Goal: Task Accomplishment & Management: Use online tool/utility

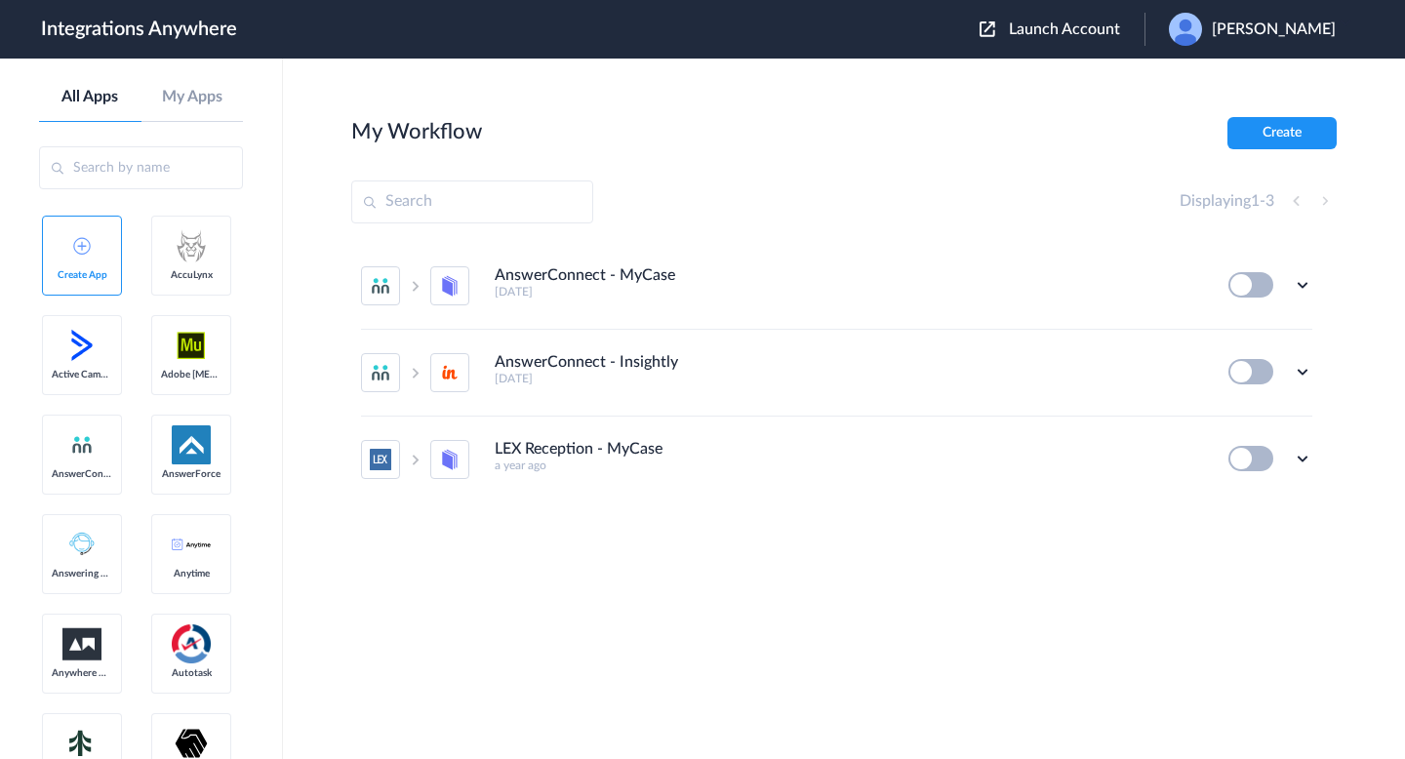
click at [736, 239] on section "My Workflow Create Displaying 1 - 3 AnswerConnect - MyCase [DATE] Edit Task his…" at bounding box center [844, 467] width 986 height 701
click at [773, 199] on div "Displaying 1 - 3" at bounding box center [844, 202] width 986 height 43
click at [63, 262] on link "Create App" at bounding box center [82, 256] width 80 height 80
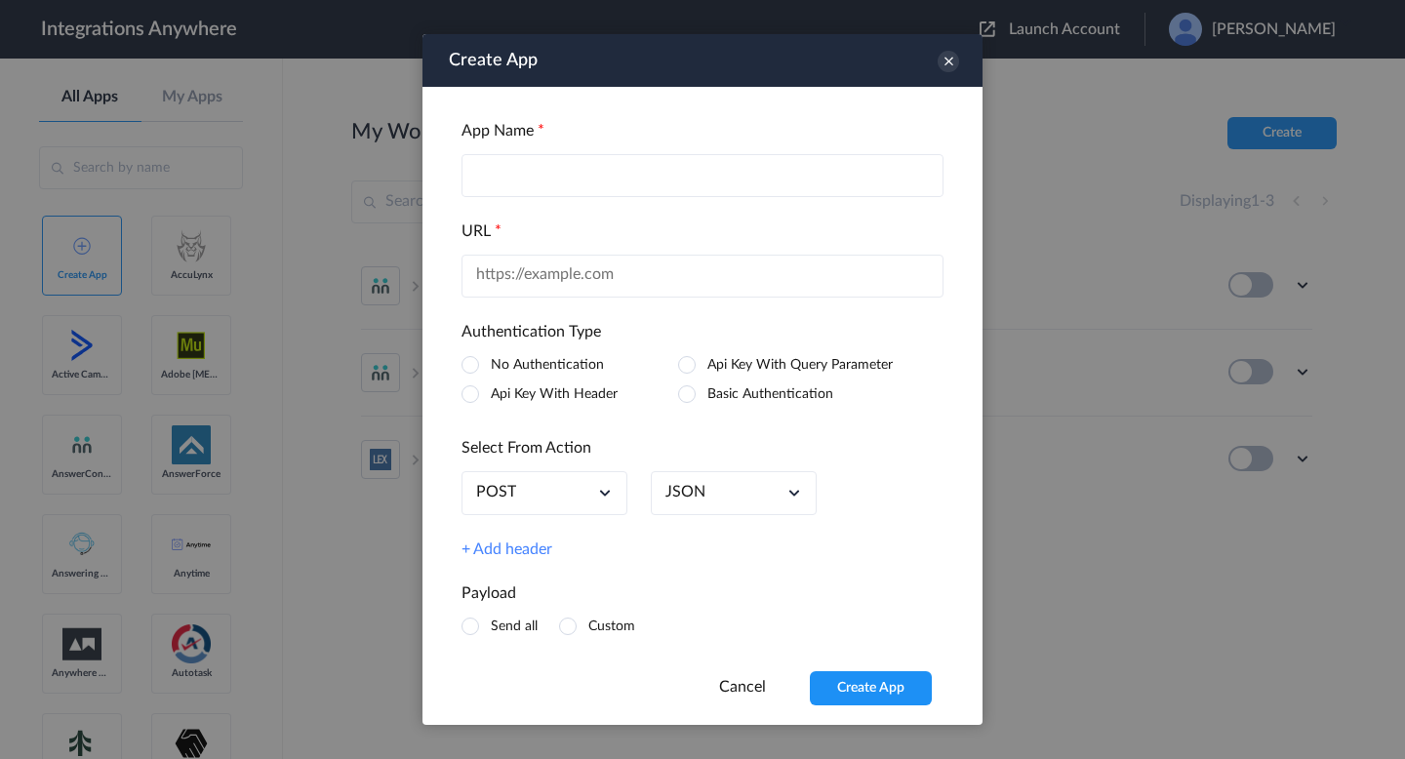
click at [741, 689] on link "Cancel" at bounding box center [742, 687] width 47 height 16
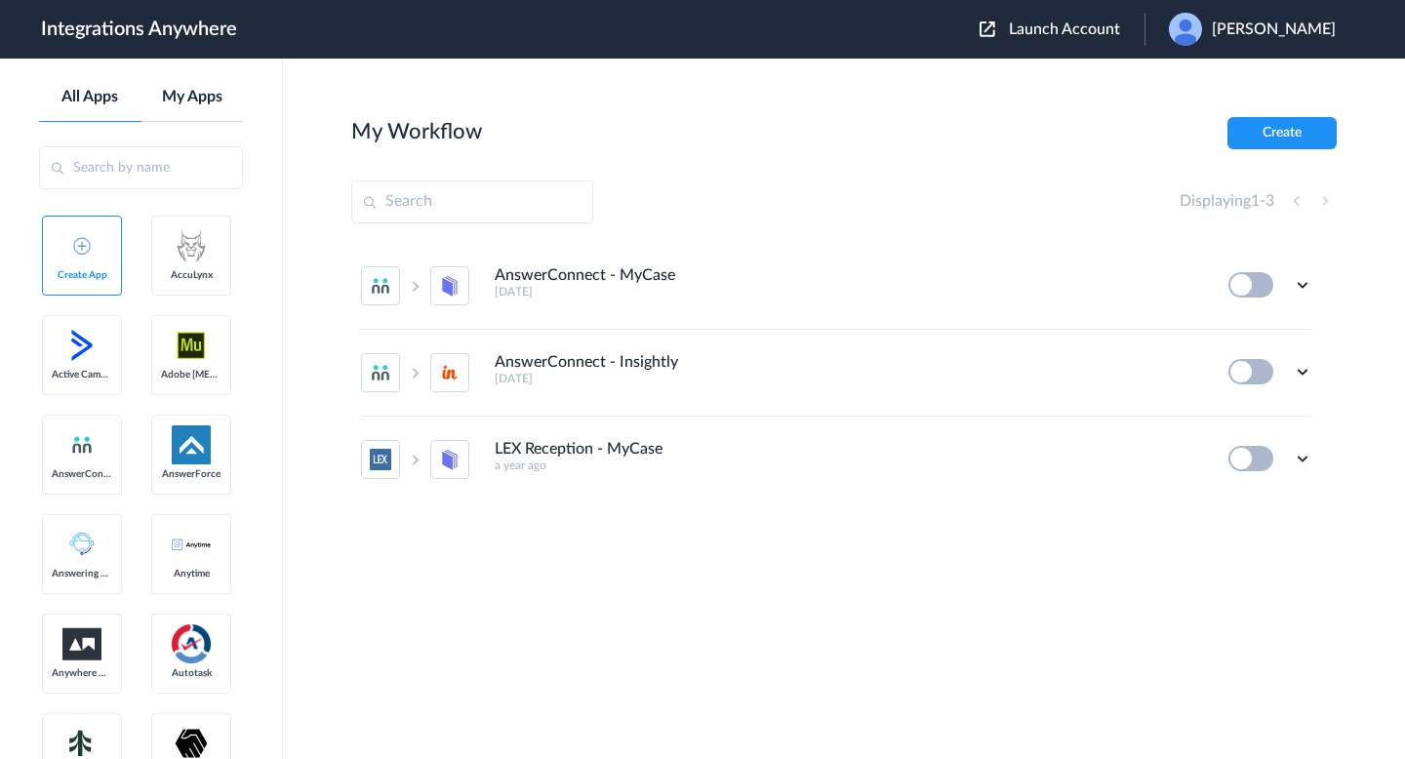
click at [193, 98] on link "My Apps" at bounding box center [192, 97] width 102 height 19
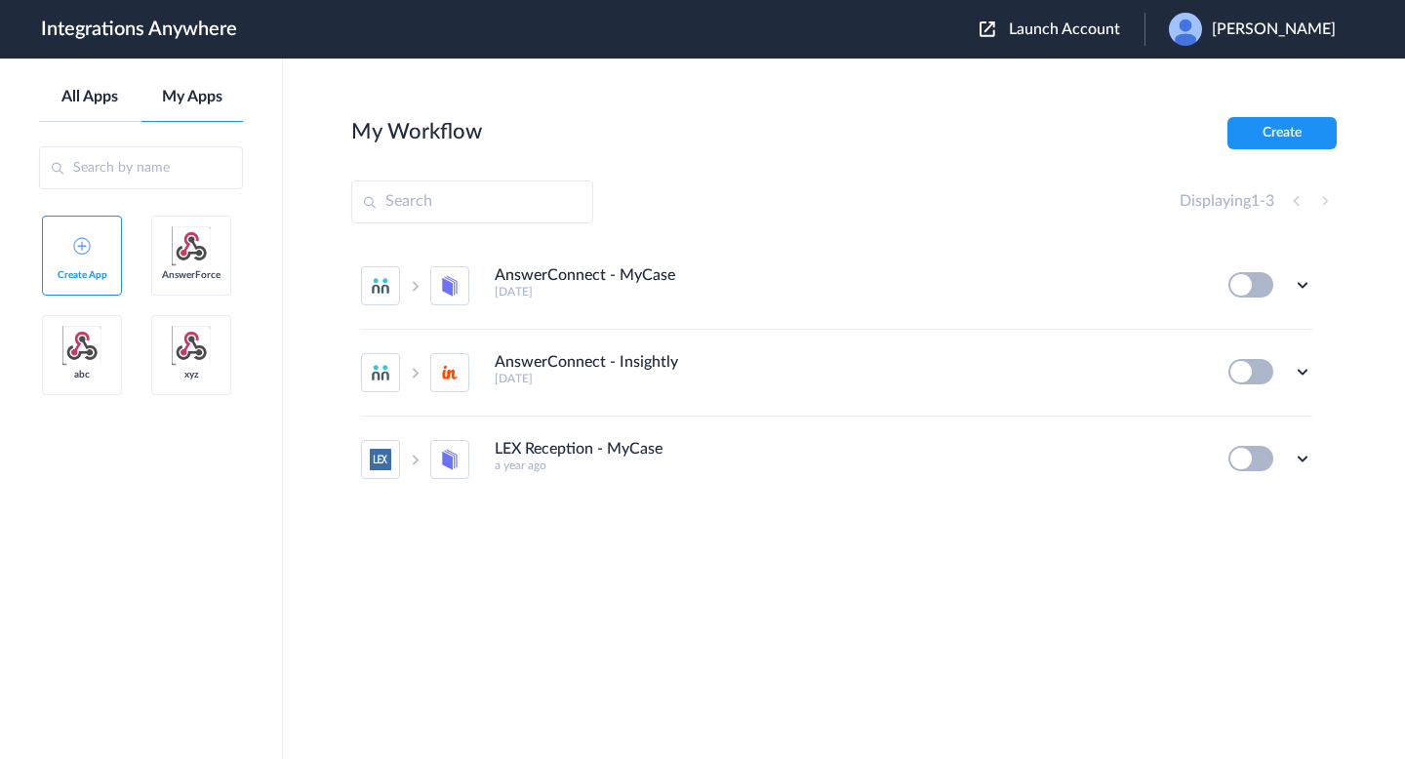
click at [82, 98] on link "All Apps" at bounding box center [90, 97] width 102 height 19
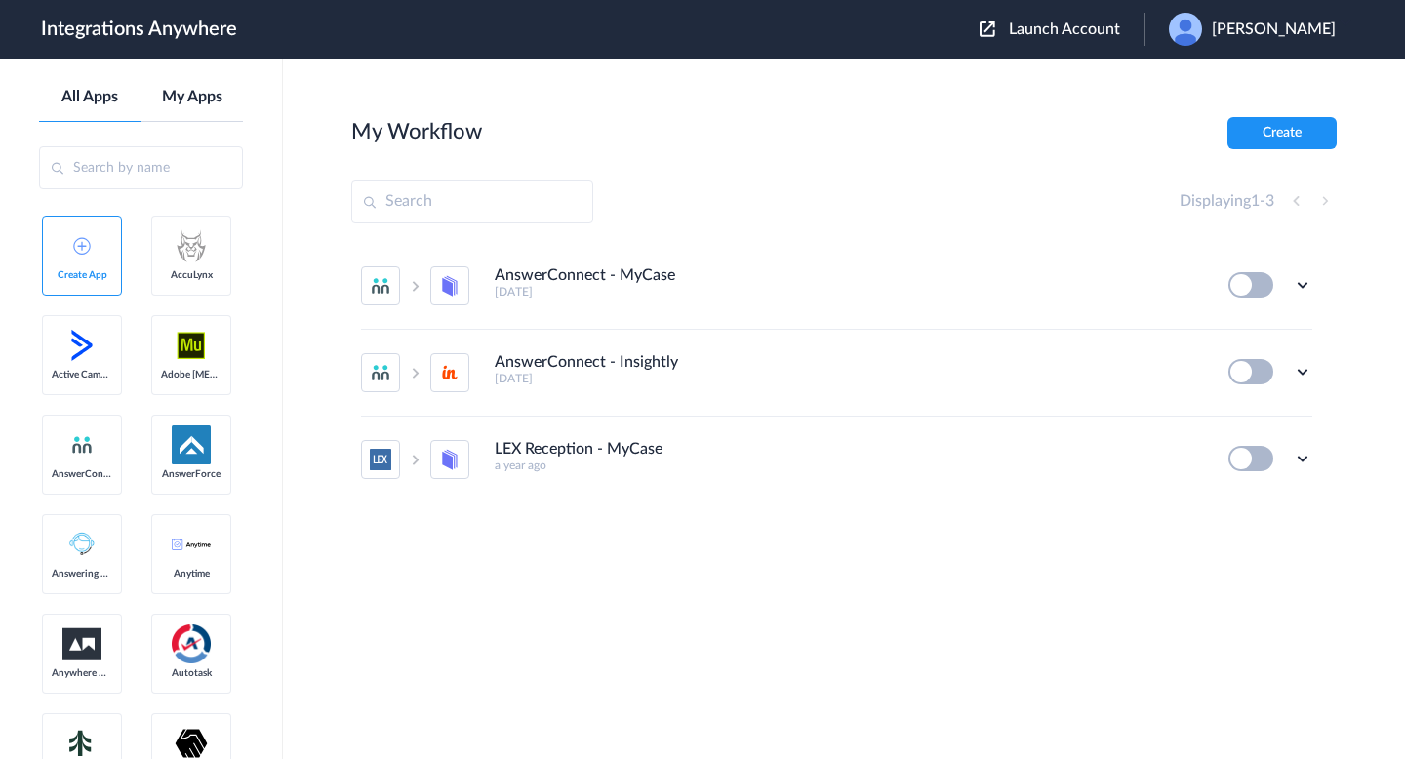
click at [229, 98] on link "My Apps" at bounding box center [192, 97] width 102 height 19
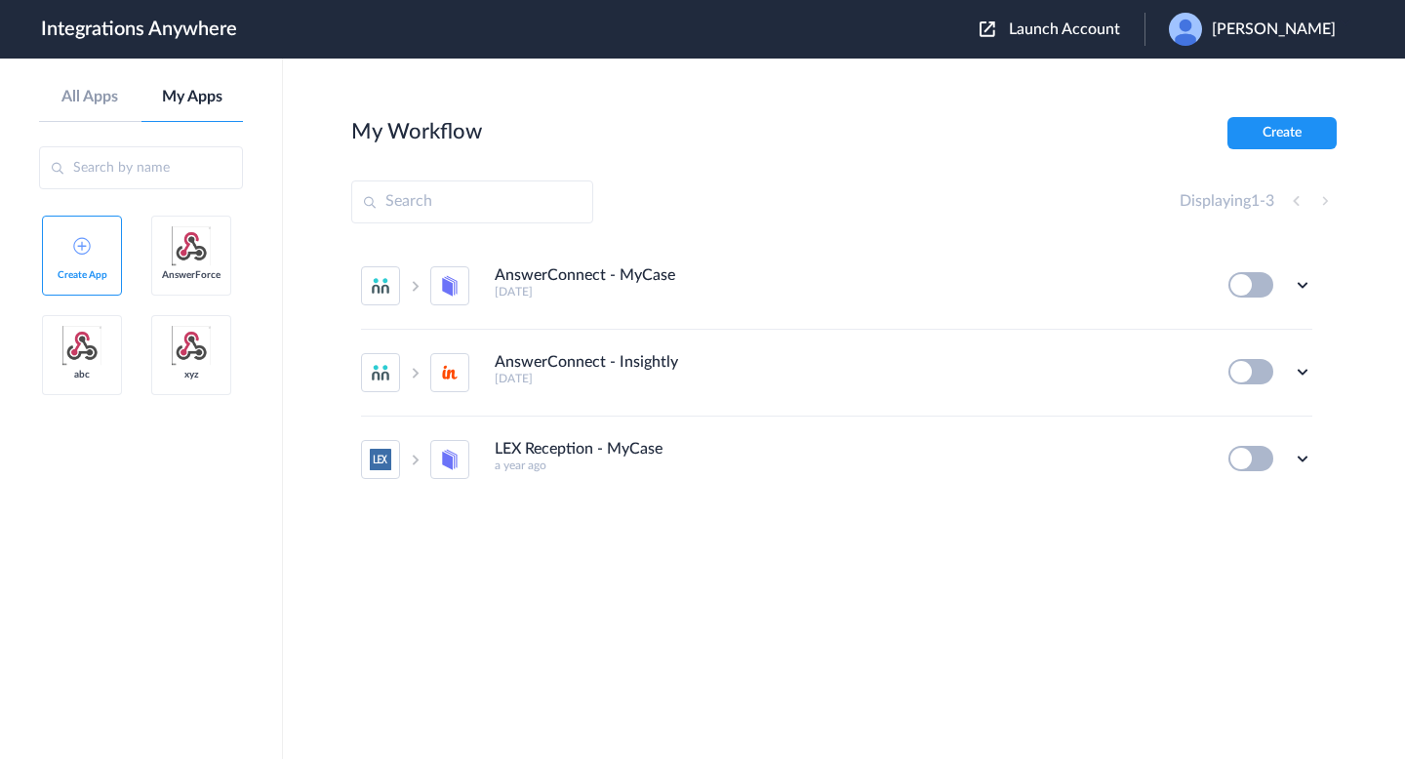
click at [102, 108] on div "All Apps My Apps" at bounding box center [141, 105] width 204 height 34
click at [87, 100] on link "All Apps" at bounding box center [90, 97] width 102 height 19
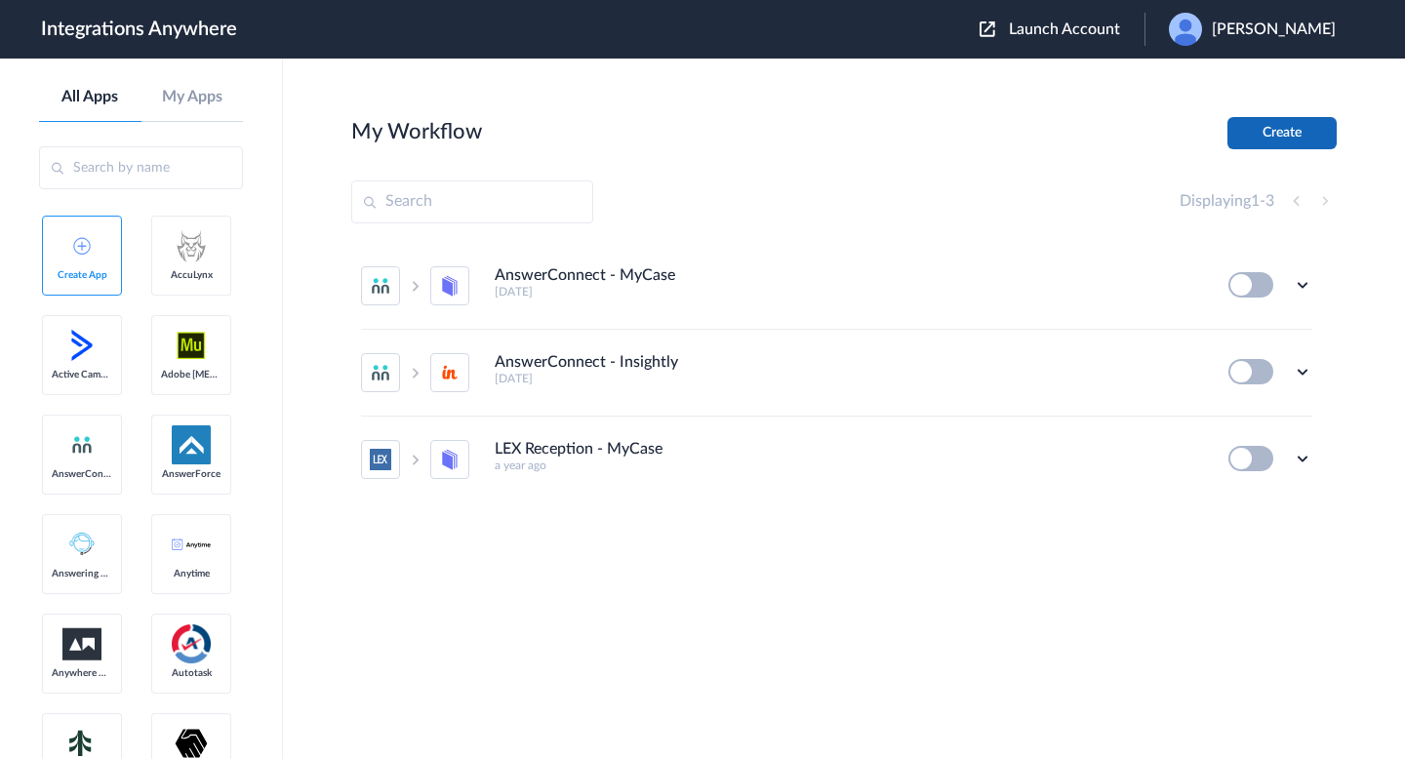
click at [1292, 122] on button "Create" at bounding box center [1282, 133] width 109 height 32
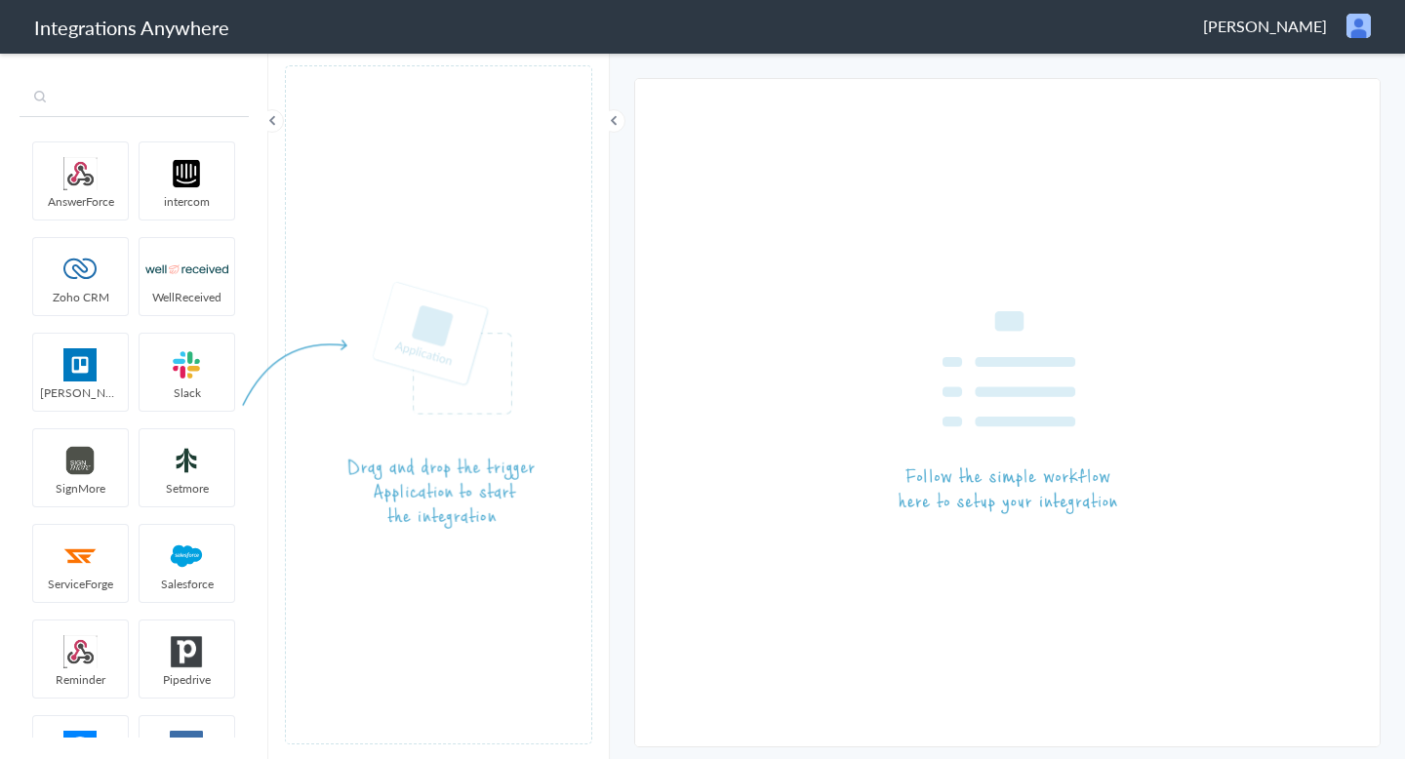
click at [105, 111] on input "text" at bounding box center [134, 98] width 229 height 37
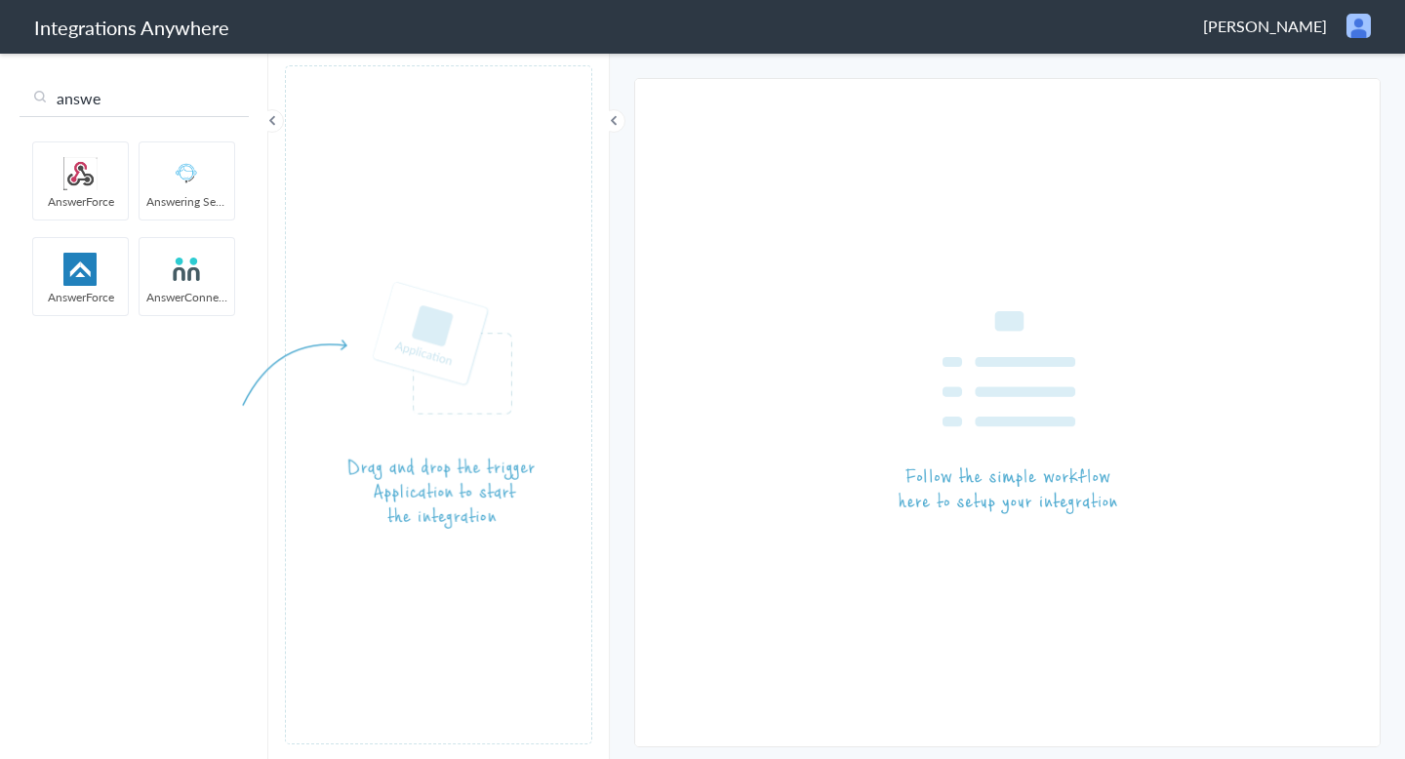
type input "answe"
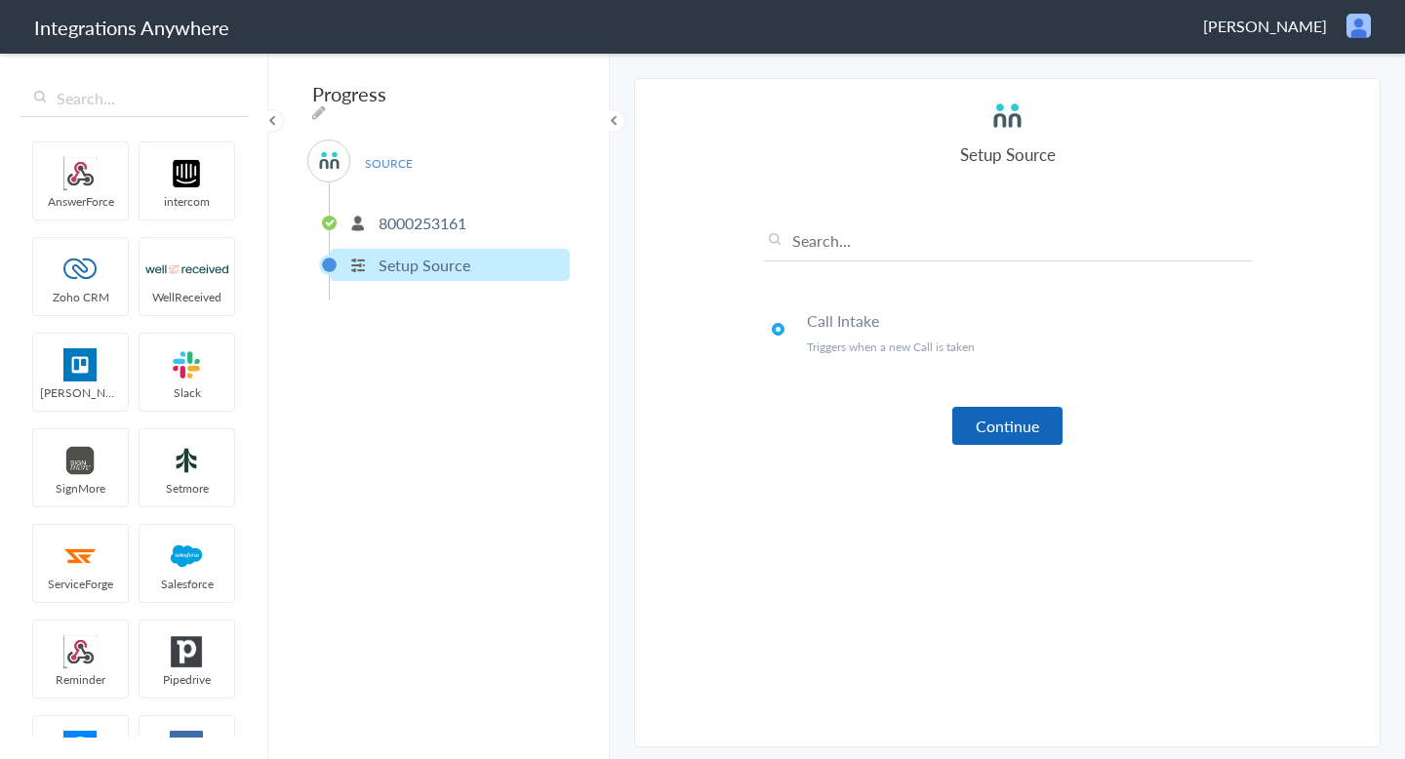
click at [1006, 410] on button "Continue" at bounding box center [1007, 426] width 110 height 38
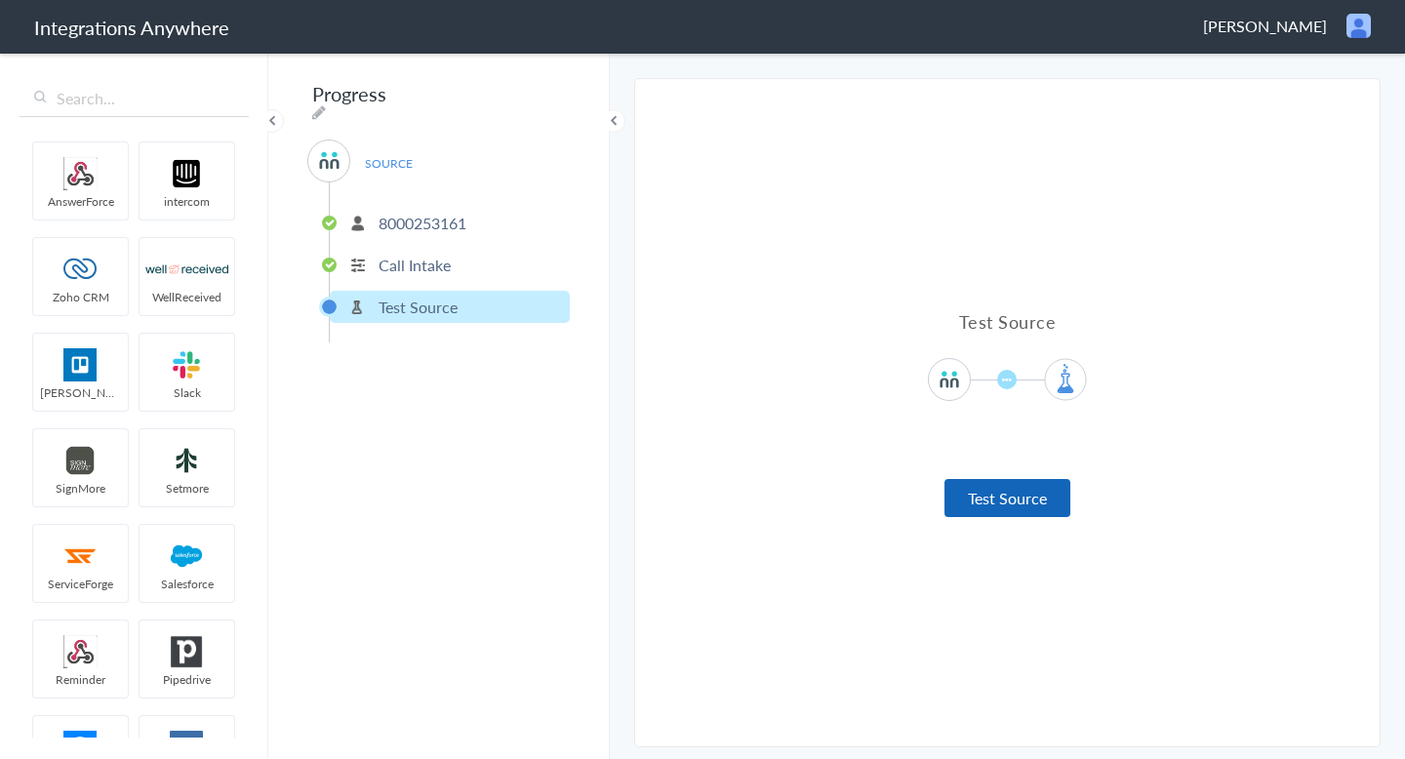
click at [1008, 514] on button "Test Source" at bounding box center [1008, 498] width 126 height 38
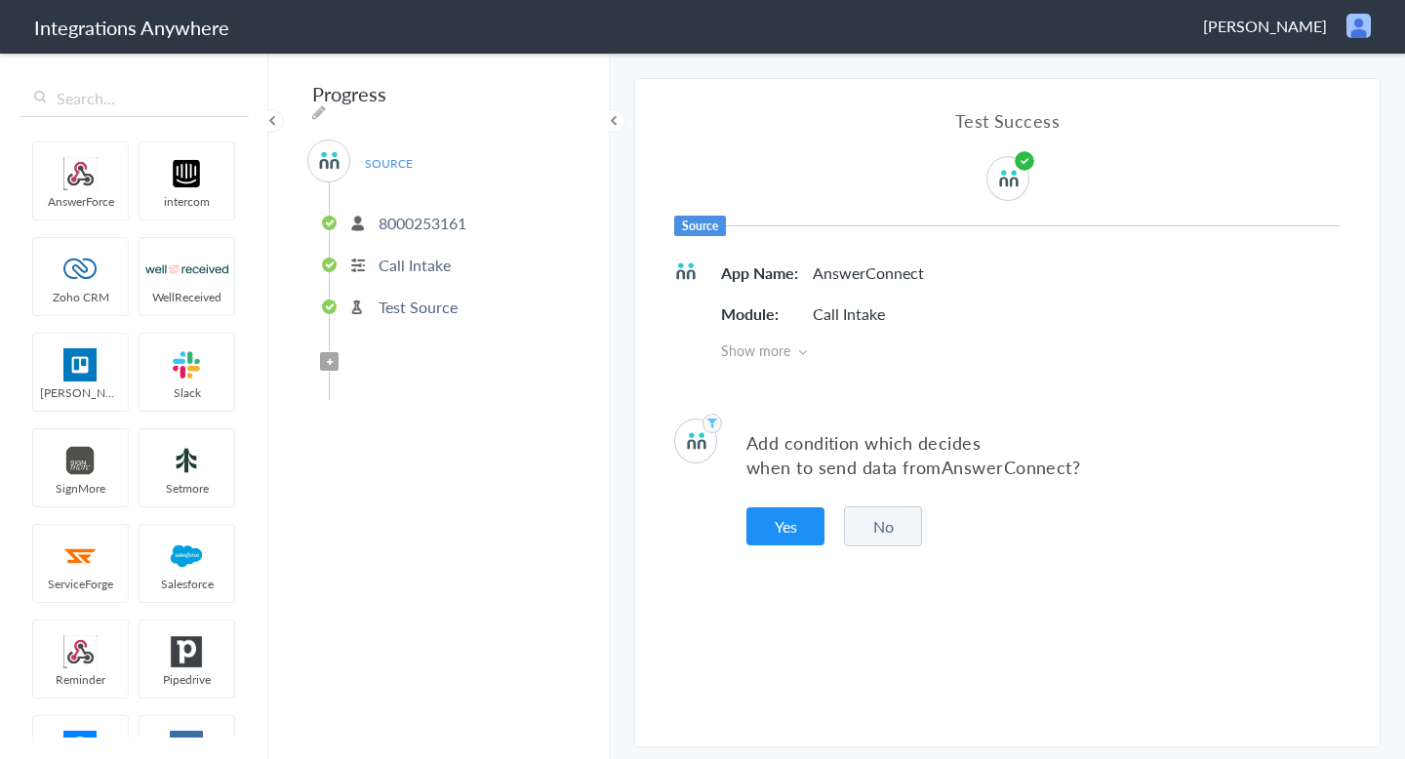
click at [880, 528] on button "No" at bounding box center [883, 526] width 78 height 40
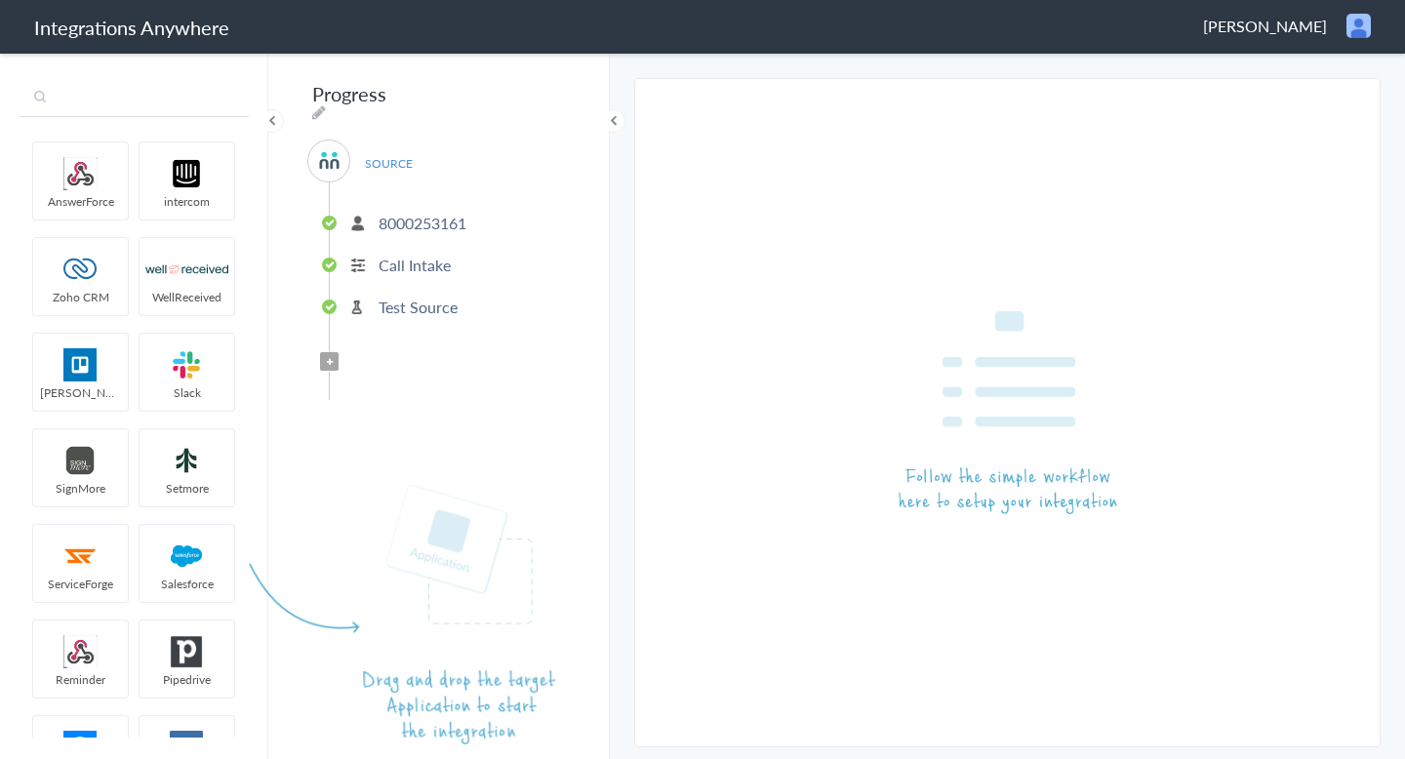
click at [97, 103] on input "text" at bounding box center [134, 98] width 229 height 37
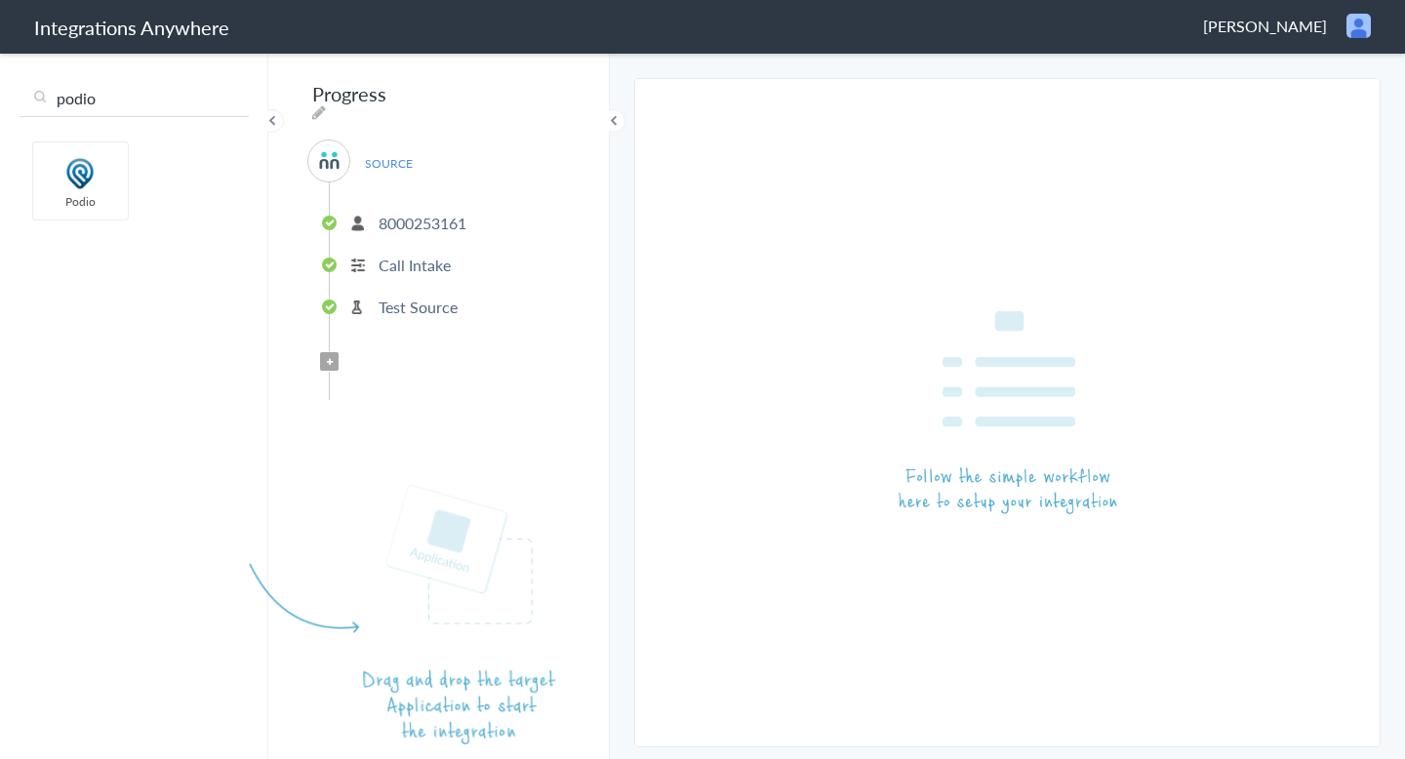
type input "podio"
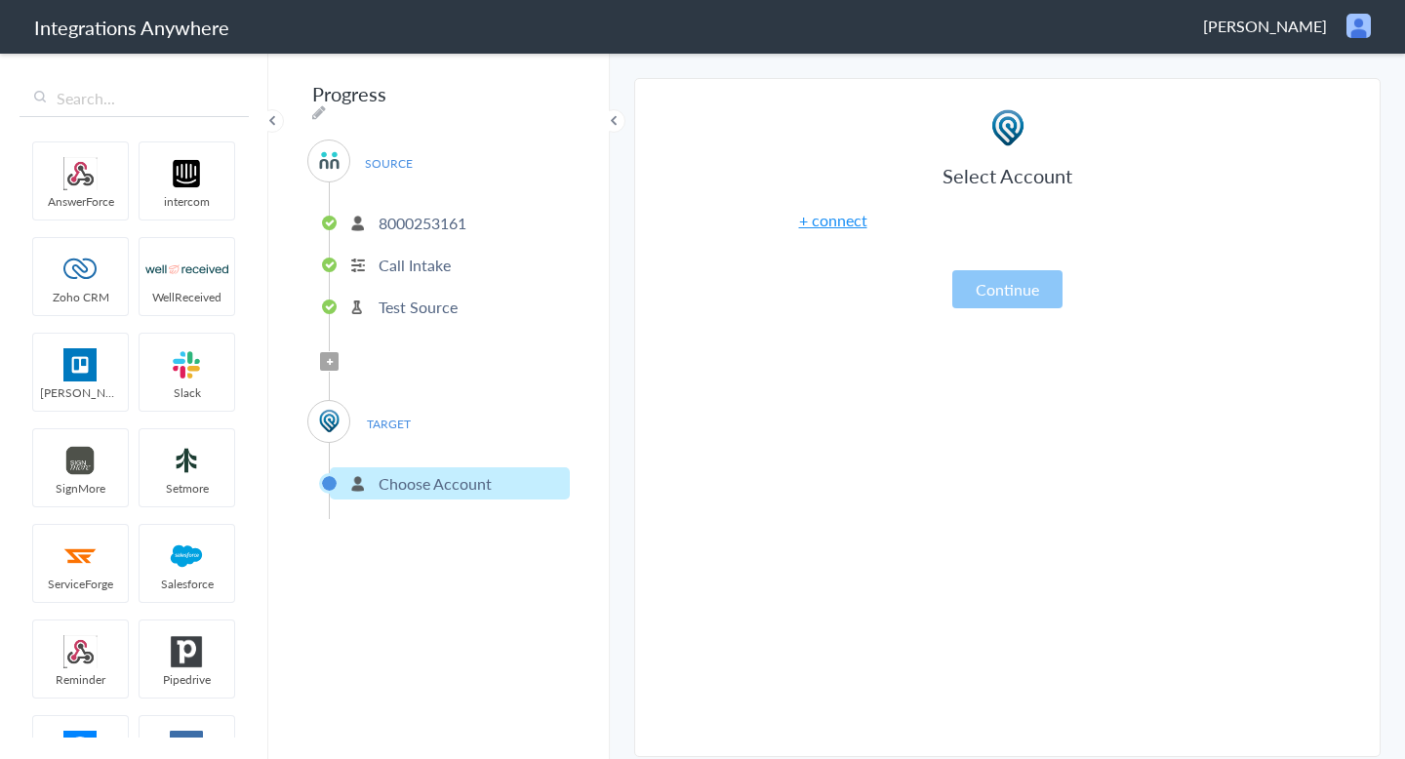
click at [875, 294] on div "Select Account + connect Continue" at bounding box center [1008, 208] width 488 height 200
click at [846, 223] on link "+ connect" at bounding box center [833, 220] width 68 height 22
click at [845, 221] on link "+ connect" at bounding box center [833, 220] width 68 height 22
click at [826, 222] on link "+ connect" at bounding box center [833, 220] width 68 height 22
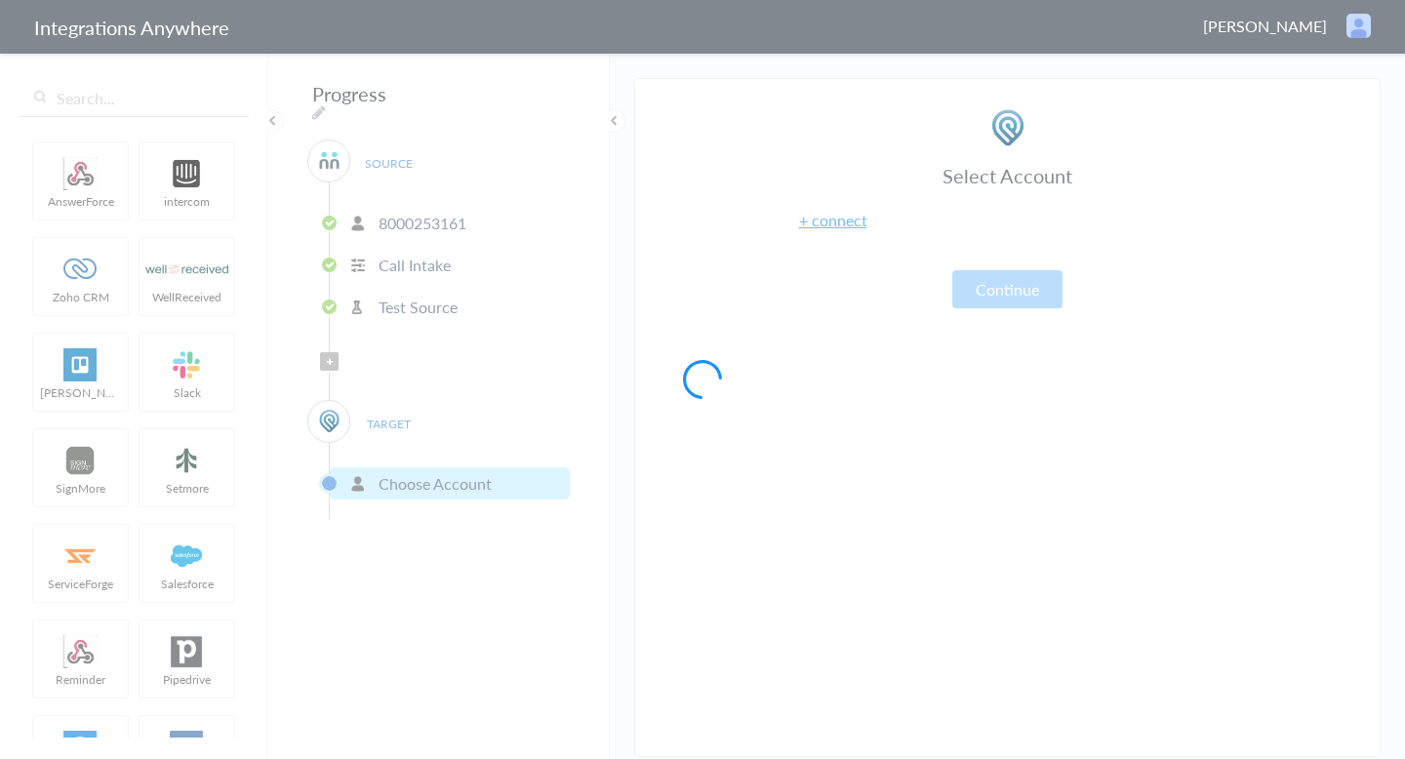
click at [770, 429] on div at bounding box center [702, 379] width 1405 height 759
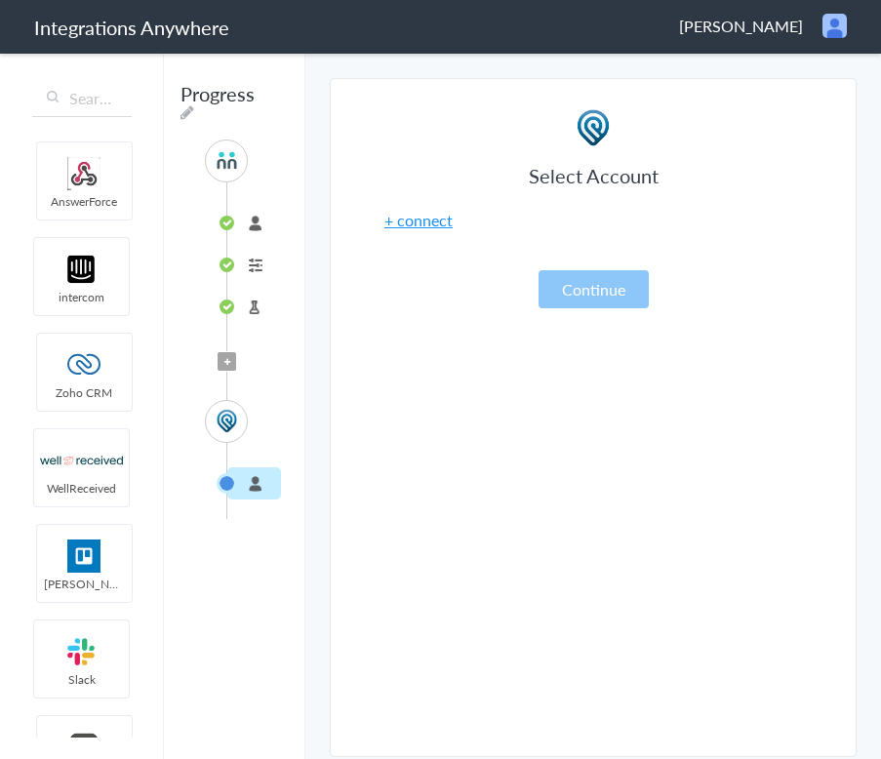
click at [427, 220] on link "+ connect" at bounding box center [418, 220] width 68 height 22
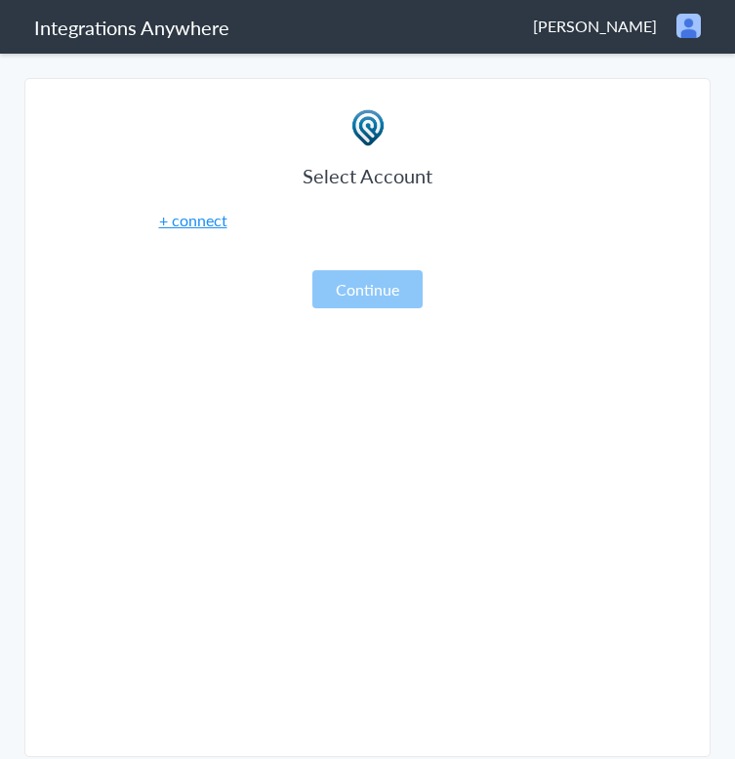
click at [601, 504] on article "Select Account + connect Continue" at bounding box center [368, 422] width 488 height 628
click at [661, 308] on section "Select Account 8000253161 Rename Delete (a year ago) + connect Continue Setup S…" at bounding box center [367, 417] width 686 height 679
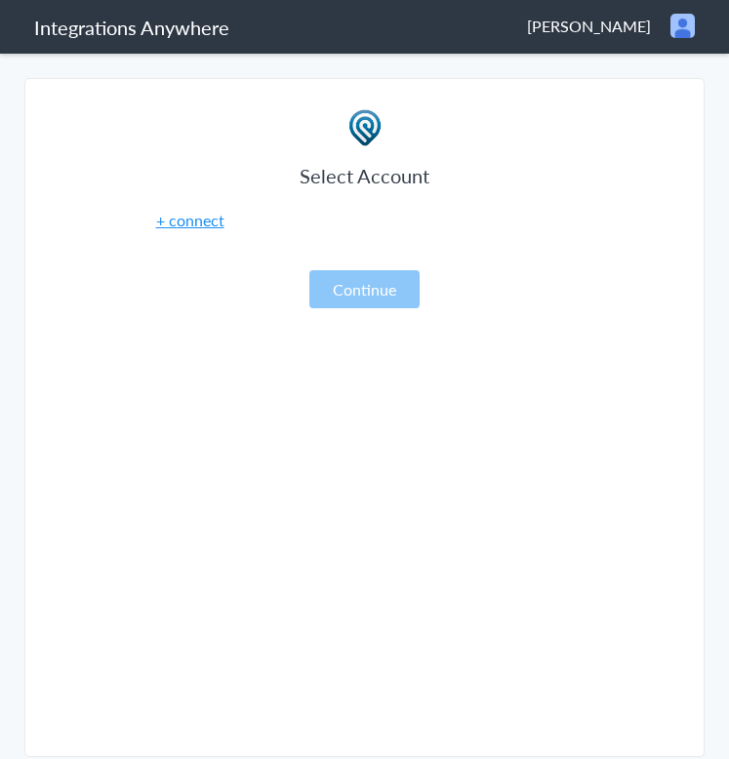
click at [532, 387] on article "Select Account + connect Continue" at bounding box center [365, 422] width 488 height 628
click at [195, 224] on link "+ connect" at bounding box center [190, 220] width 68 height 22
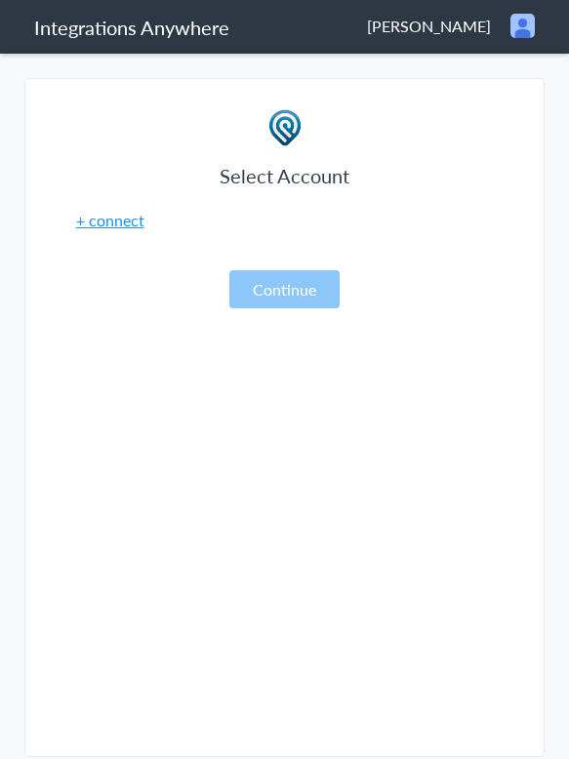
click at [128, 223] on link "+ connect" at bounding box center [110, 220] width 68 height 22
click at [129, 219] on link "+ connect" at bounding box center [110, 220] width 68 height 22
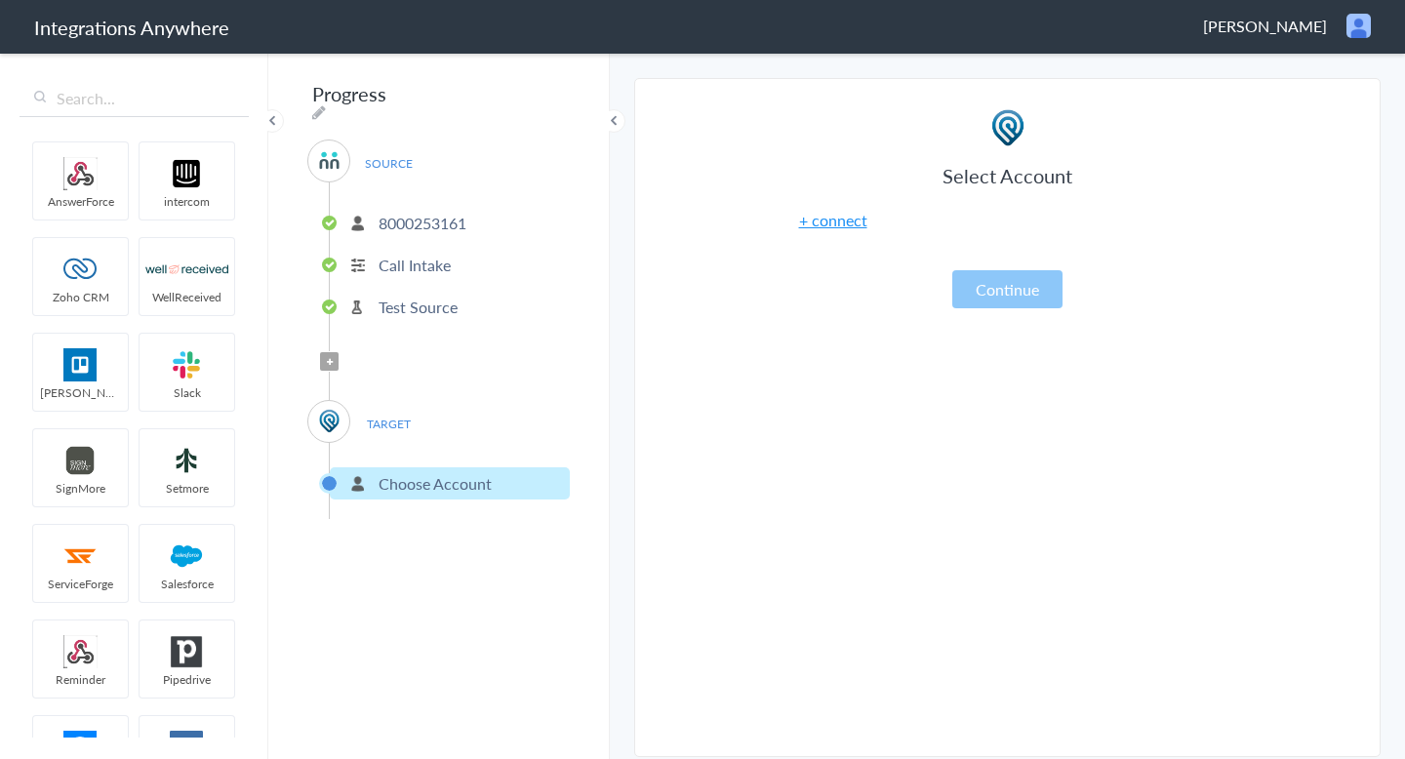
click at [839, 412] on article "Select Account + connect Continue" at bounding box center [1008, 422] width 488 height 628
click at [69, 101] on input "text" at bounding box center [134, 98] width 229 height 37
click at [847, 285] on div "Select Account + connect Continue" at bounding box center [1008, 208] width 488 height 200
click at [735, 165] on section "Select Account 8000253161 Rename Delete (a year ago) + connect Continue Setup S…" at bounding box center [1007, 417] width 746 height 679
